Goal: Task Accomplishment & Management: Use online tool/utility

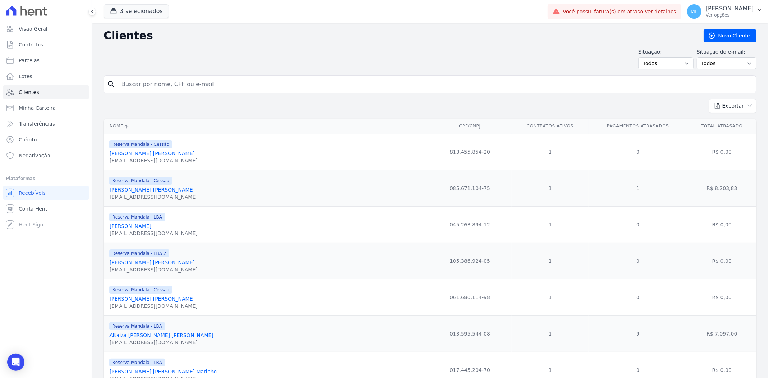
click at [171, 85] on input "search" at bounding box center [435, 84] width 637 height 14
type input "raynara"
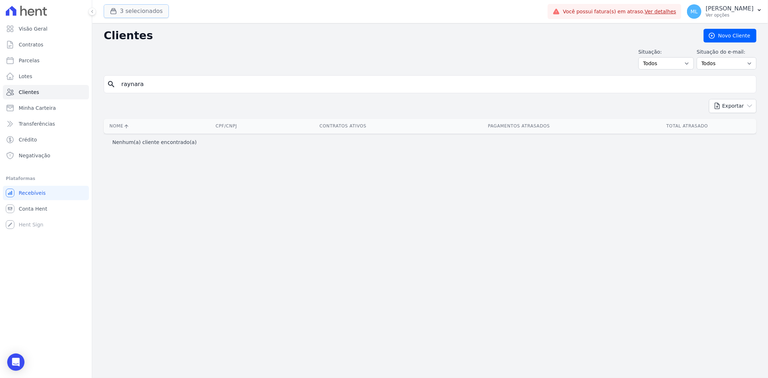
click at [142, 9] on button "3 selecionados" at bounding box center [136, 11] width 65 height 14
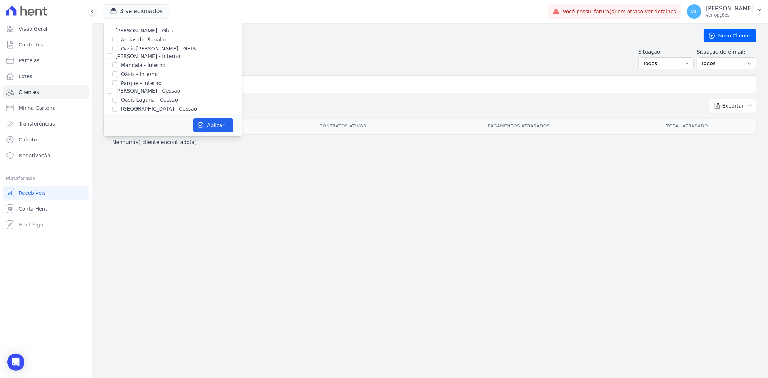
click at [125, 30] on label "[PERSON_NAME] - Ghia" at bounding box center [144, 31] width 58 height 6
click at [112, 30] on input "[PERSON_NAME] - Ghia" at bounding box center [110, 31] width 6 height 6
checkbox input "true"
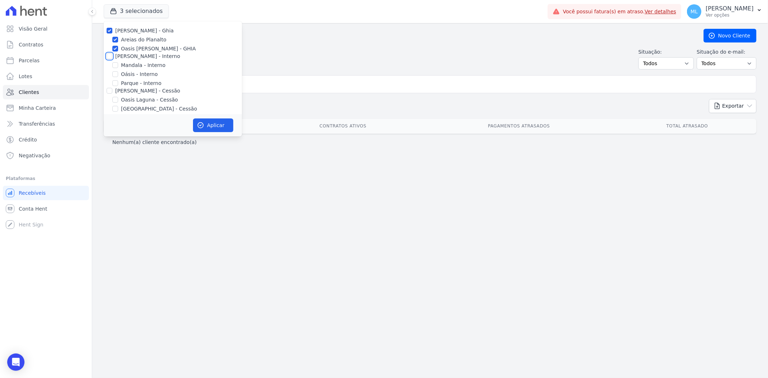
click at [111, 54] on input "[PERSON_NAME] - Interno" at bounding box center [110, 56] width 6 height 6
checkbox input "true"
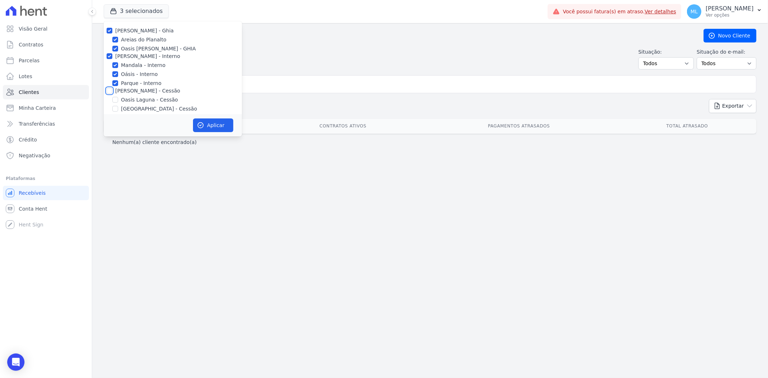
click at [107, 89] on input "[PERSON_NAME] - Cessão" at bounding box center [110, 91] width 6 height 6
checkbox input "true"
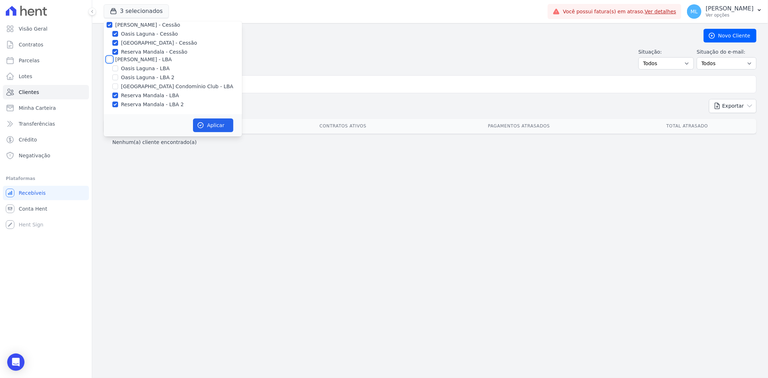
click at [110, 61] on input "[PERSON_NAME] - LBA" at bounding box center [110, 60] width 6 height 6
checkbox input "true"
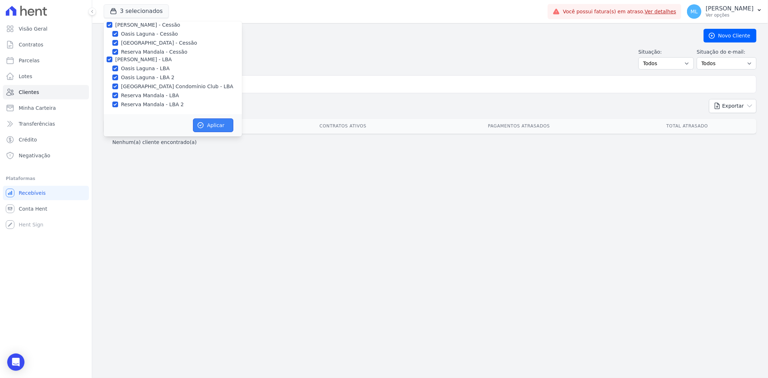
click at [196, 119] on button "Aplicar" at bounding box center [213, 126] width 40 height 14
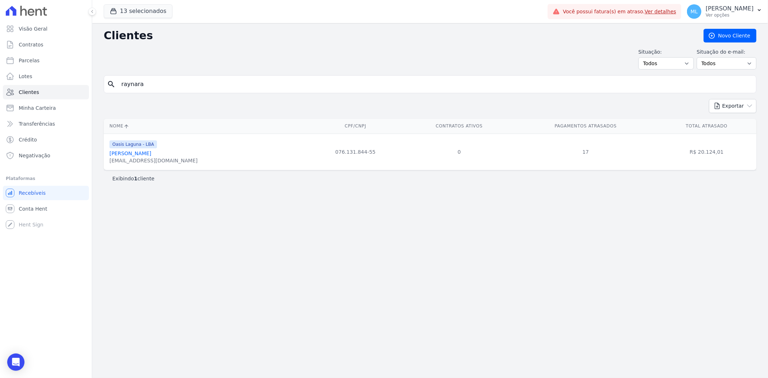
click at [131, 156] on link "[PERSON_NAME]" at bounding box center [131, 154] width 42 height 6
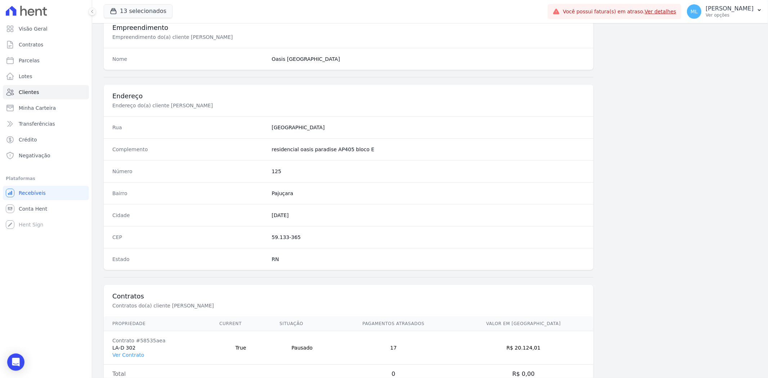
scroll to position [297, 0]
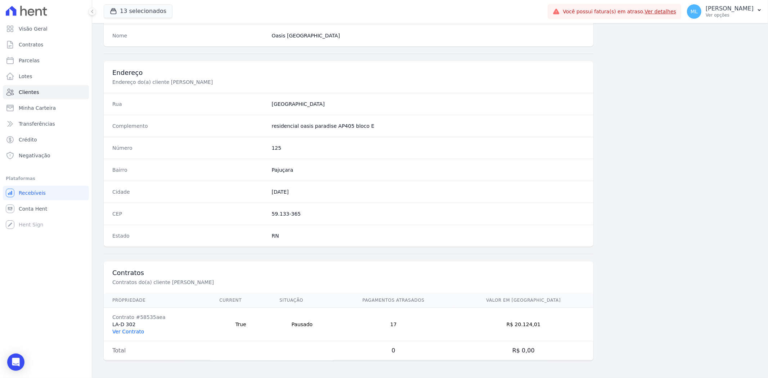
click at [137, 333] on link "Ver Contrato" at bounding box center [128, 332] width 32 height 6
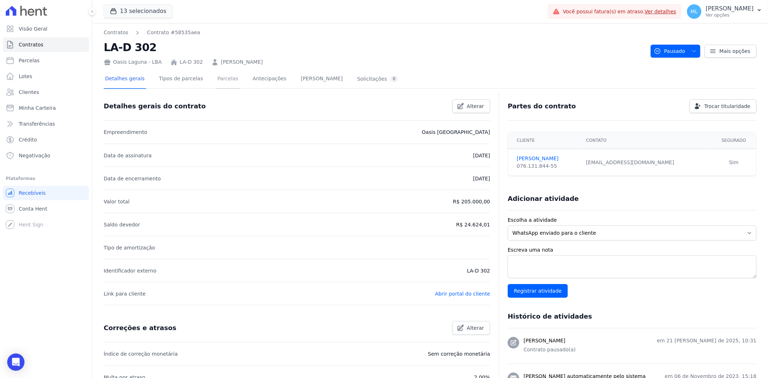
click at [216, 78] on link "Parcelas" at bounding box center [228, 79] width 24 height 19
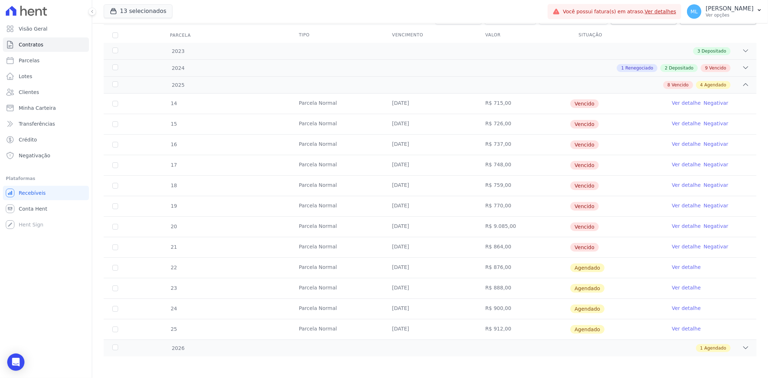
scroll to position [52, 0]
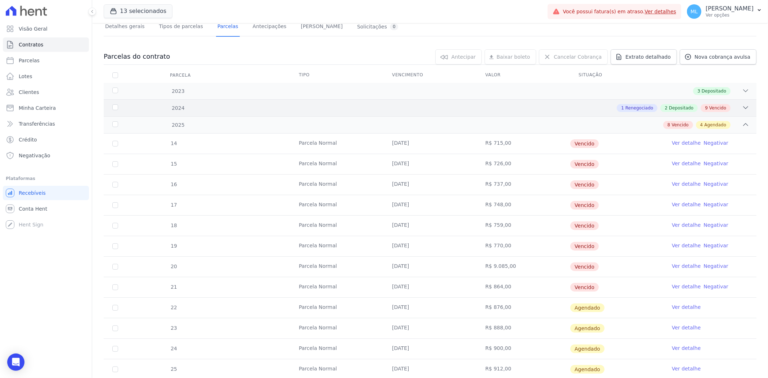
click at [261, 102] on div "2024 1 Renegociado 2 Depositado 9 Vencido" at bounding box center [430, 107] width 653 height 17
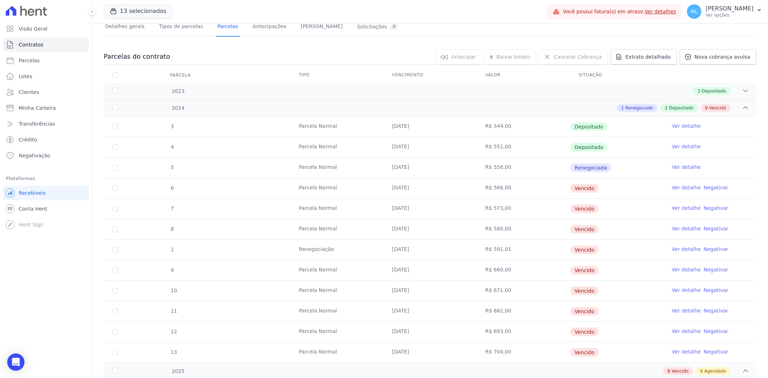
scroll to position [0, 0]
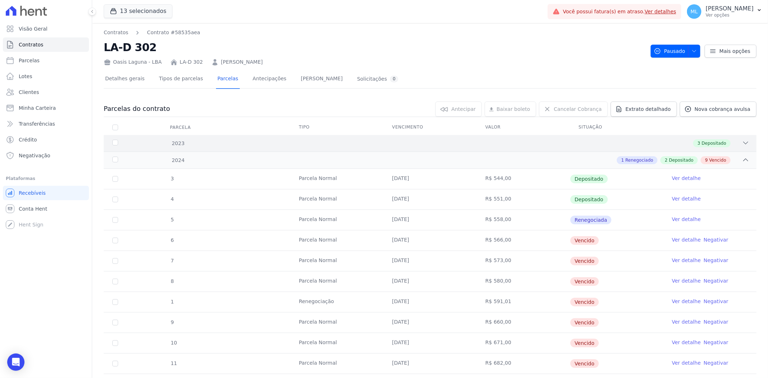
click at [297, 138] on div "2023 3 Depositado" at bounding box center [430, 143] width 653 height 17
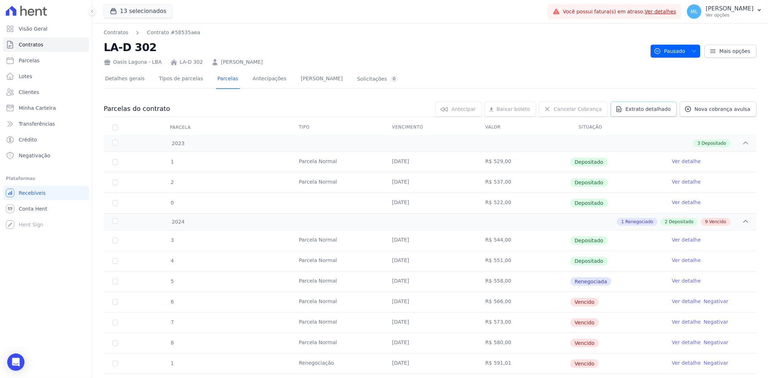
click at [650, 110] on span "Extrato detalhado" at bounding box center [648, 109] width 45 height 7
click at [737, 109] on span "Exportar PDF" at bounding box center [745, 109] width 38 height 7
